Goal: Browse casually: Explore the website without a specific task or goal

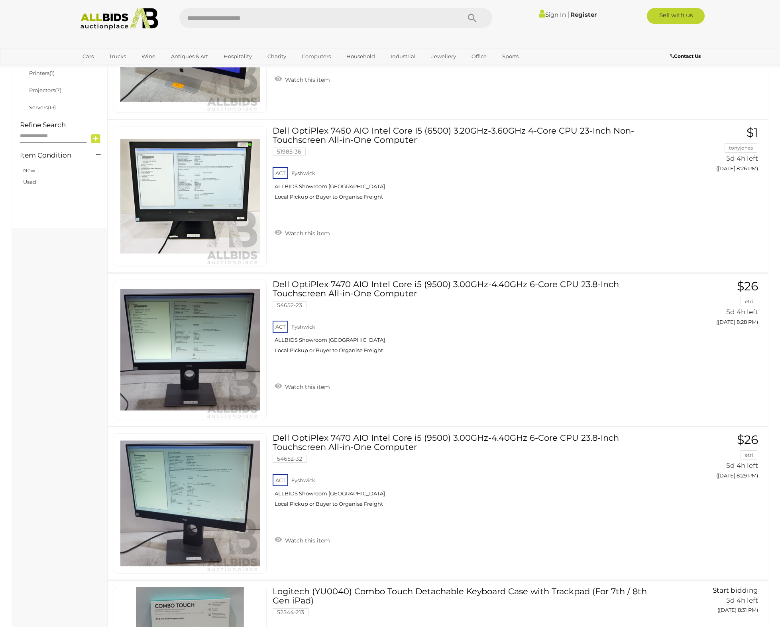
scroll to position [364, 0]
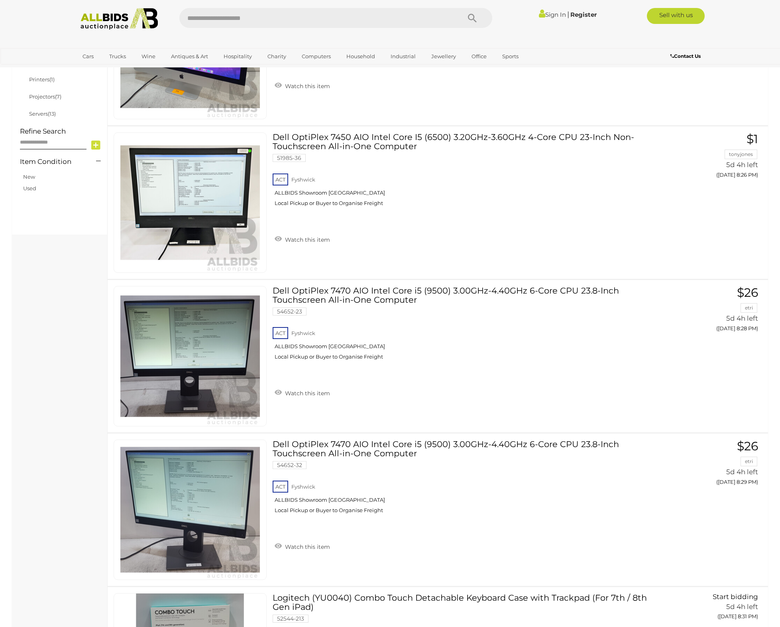
click at [128, 16] on img at bounding box center [119, 19] width 87 height 22
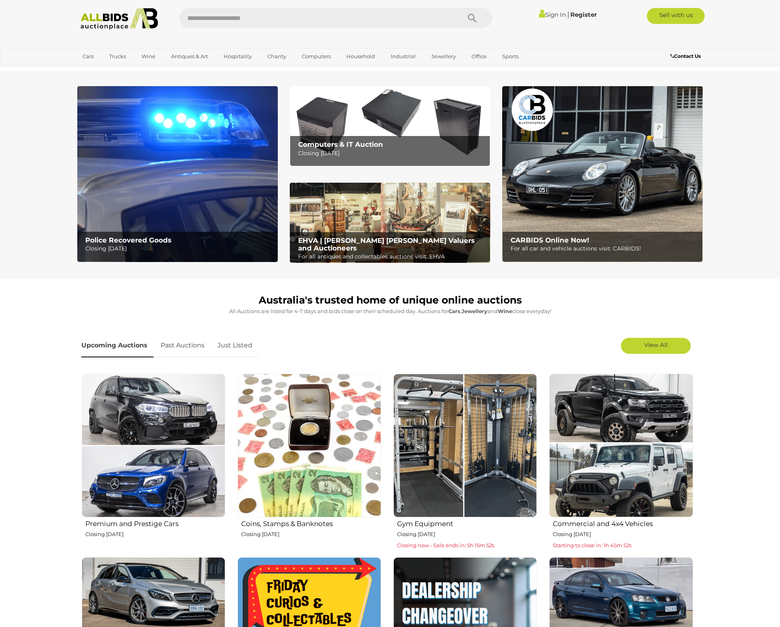
click at [543, 232] on div "CARBIDS Online Now! For all car and vehicle auctions visit: CARBIDS!" at bounding box center [605, 245] width 196 height 26
click at [601, 426] on img at bounding box center [621, 446] width 144 height 144
